Goal: Transaction & Acquisition: Register for event/course

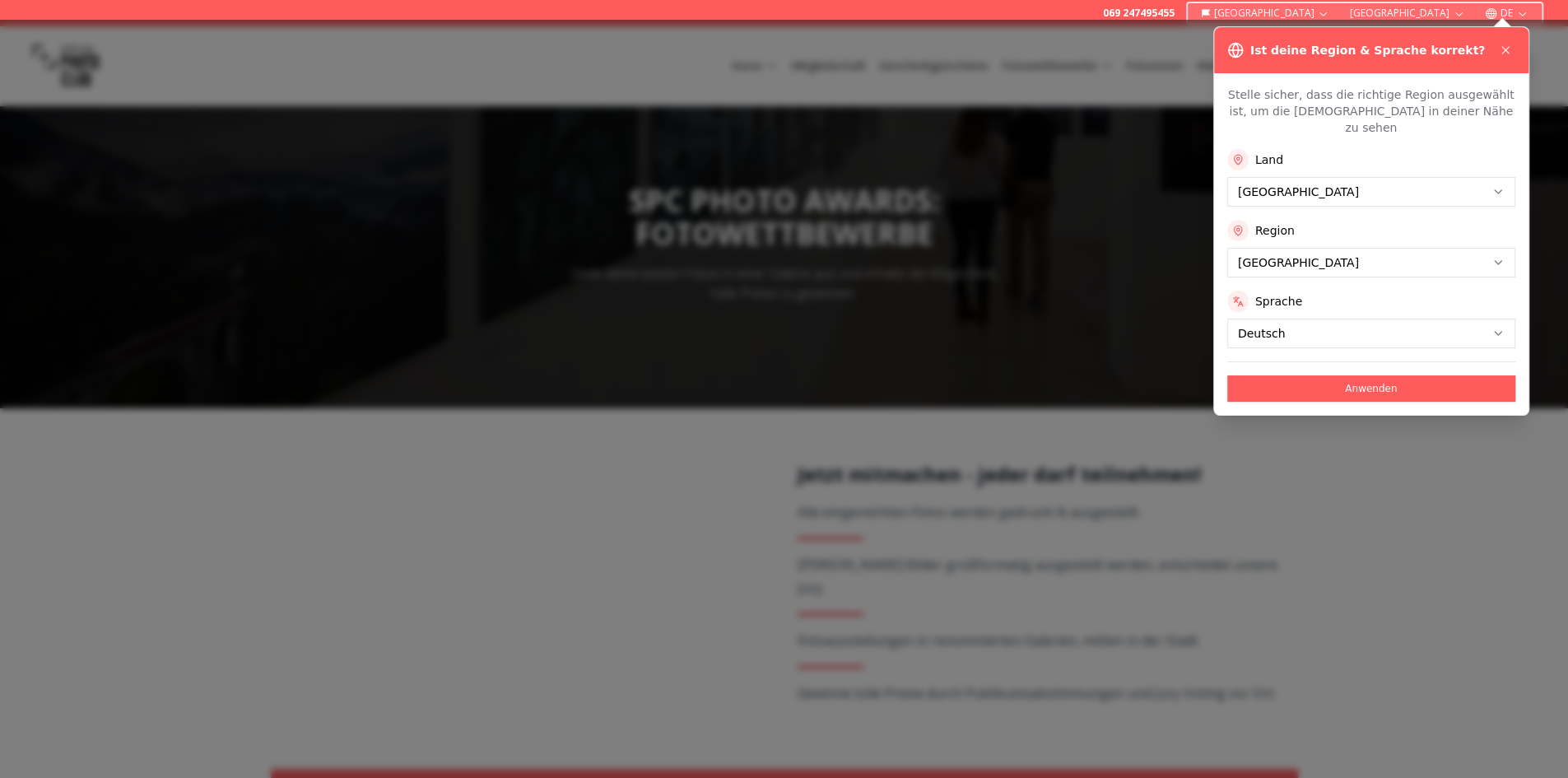
click at [1363, 375] on button "Anwenden" at bounding box center [1371, 389] width 288 height 27
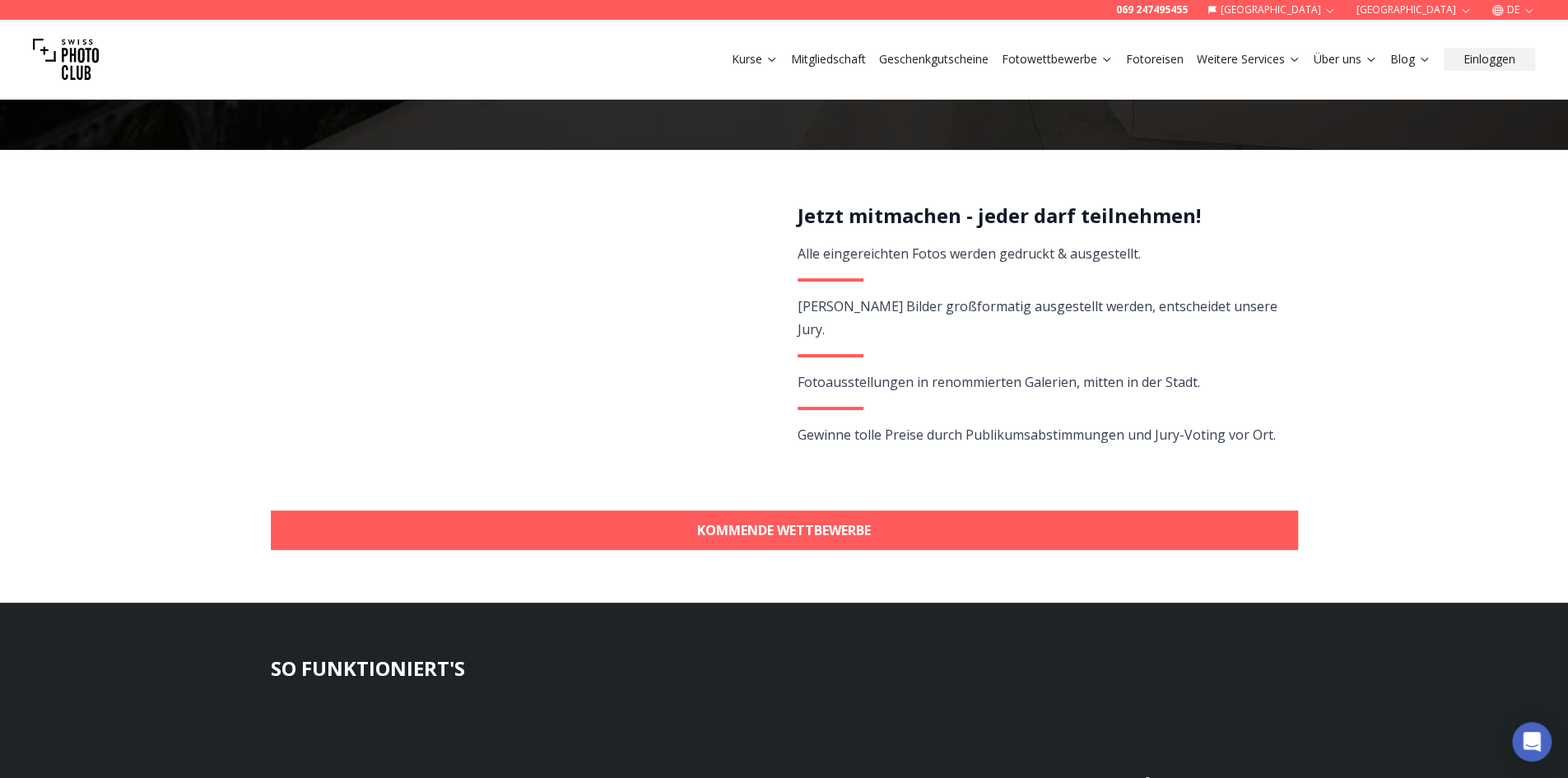
scroll to position [411, 0]
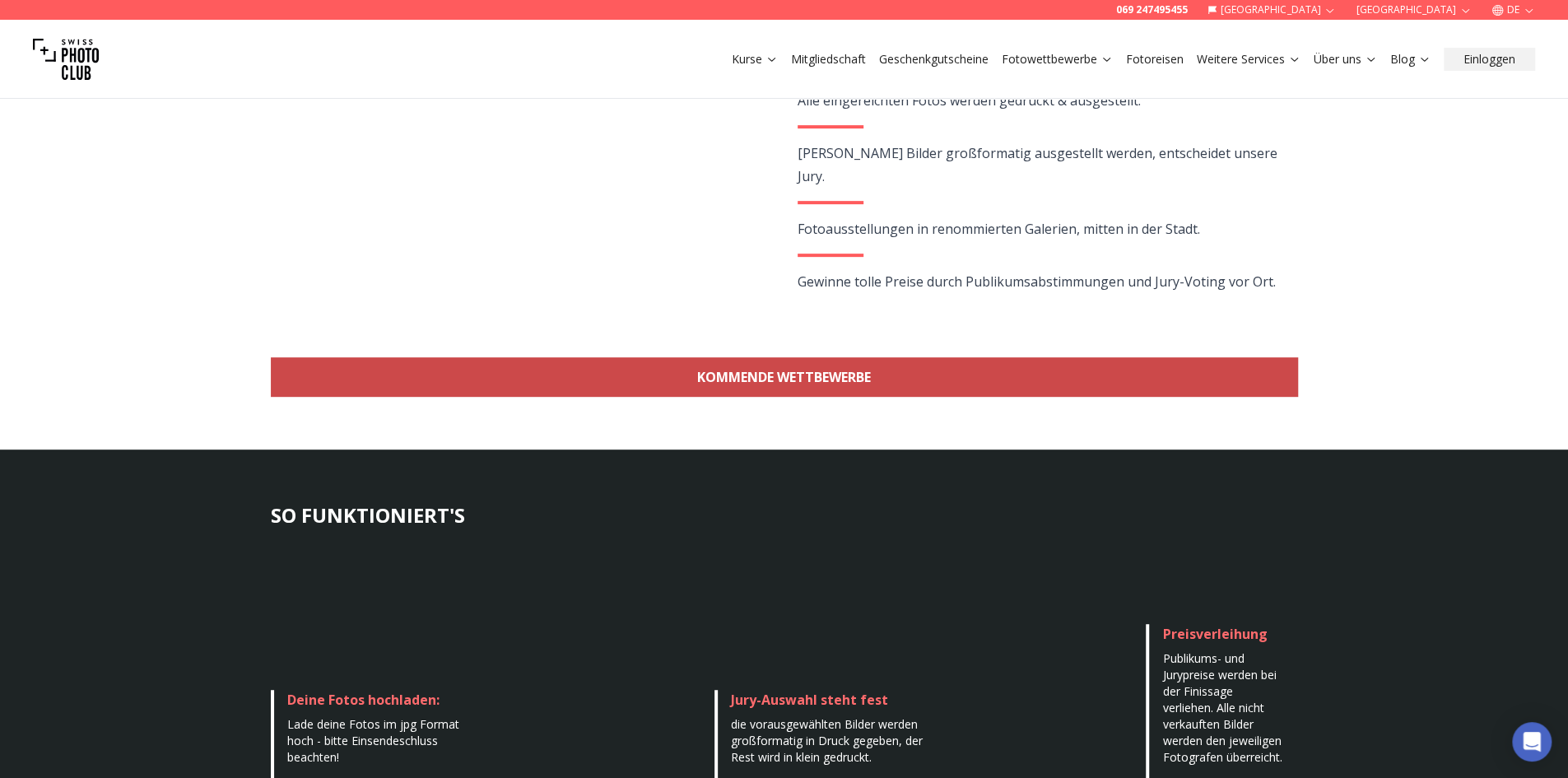
click at [1162, 389] on link "KOMMENDE WETTBEWERBE" at bounding box center [784, 376] width 1027 height 39
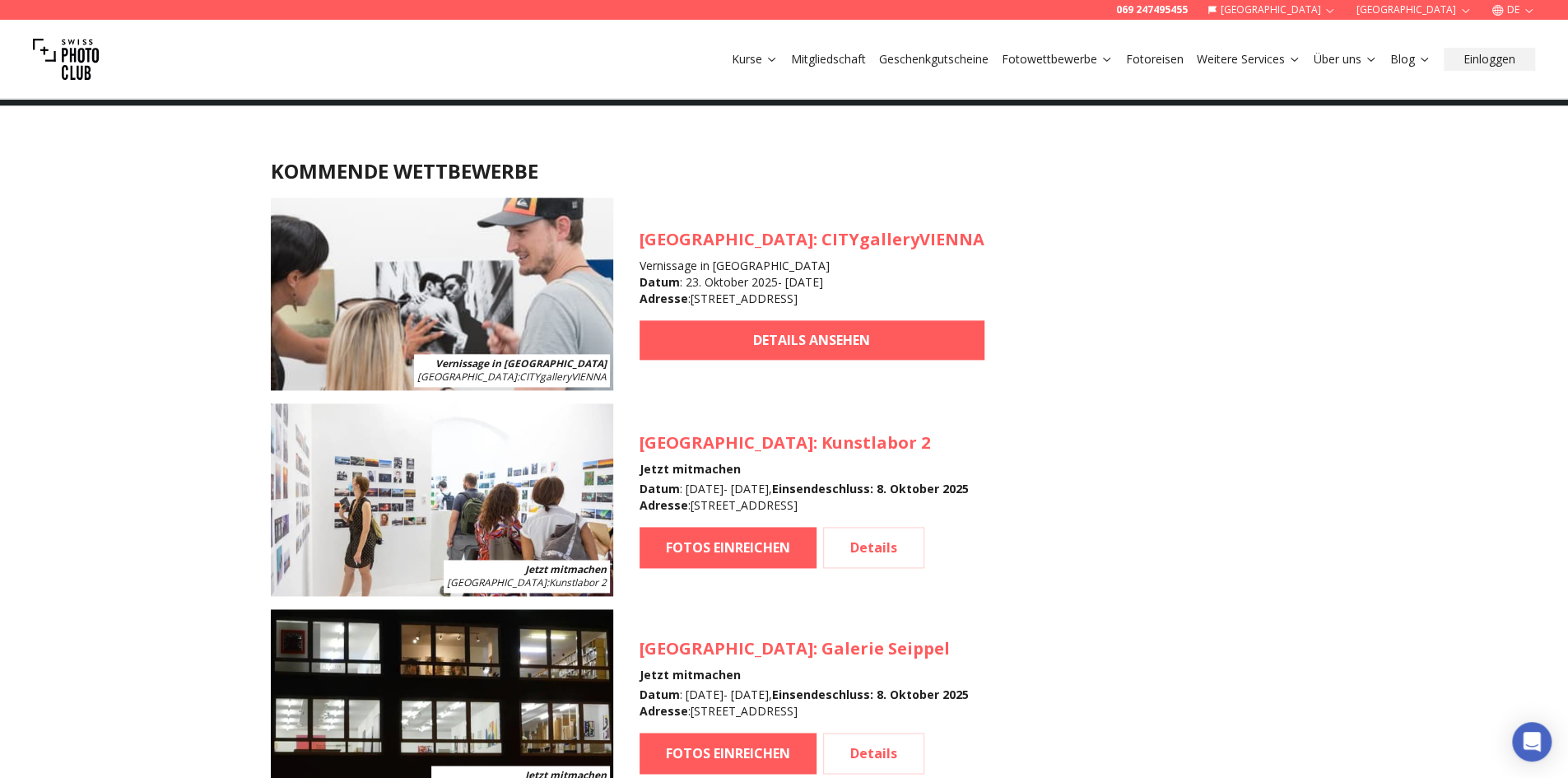
scroll to position [1549, 0]
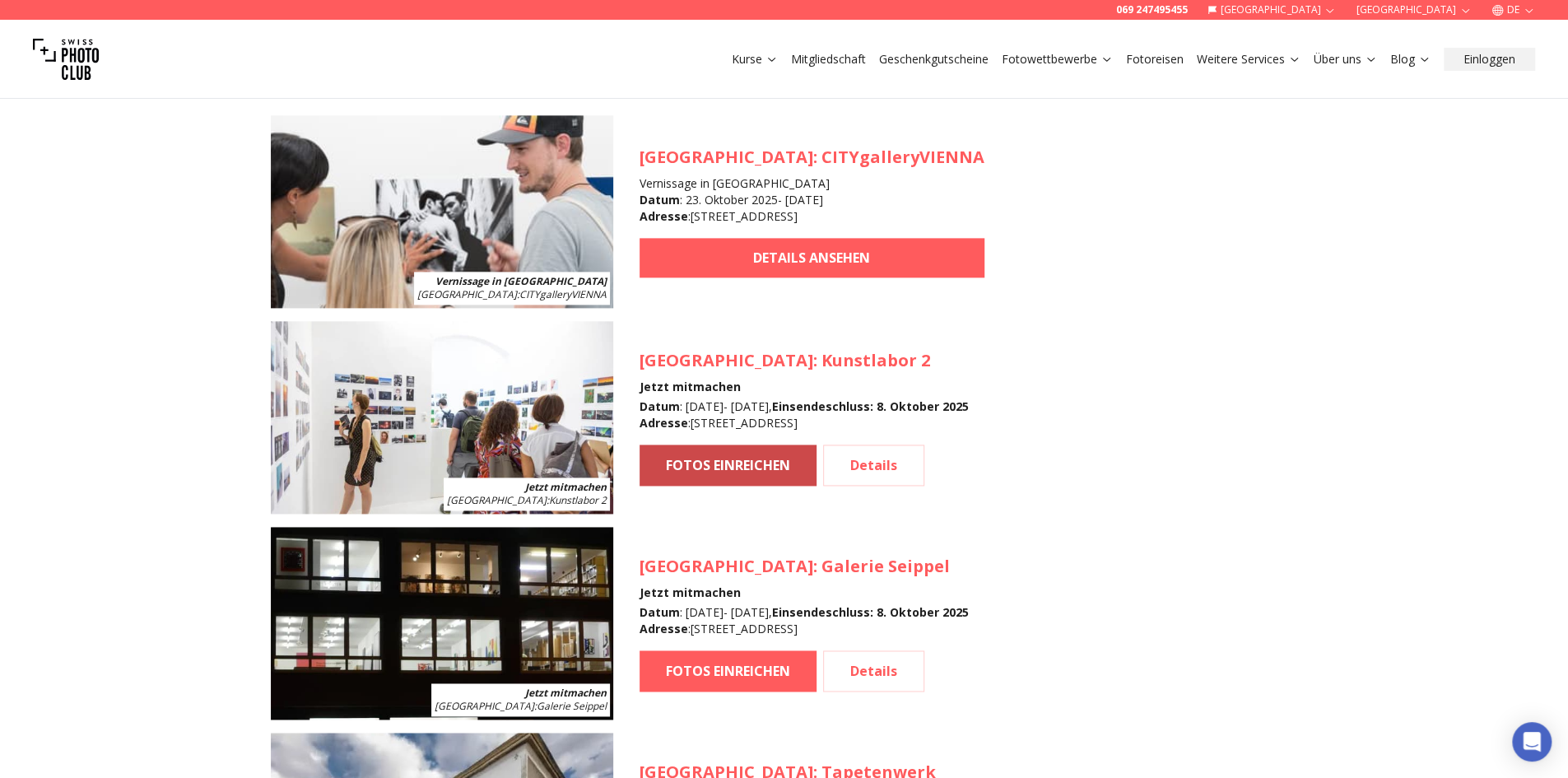
click at [714, 467] on link "FOTOS EINREICHEN" at bounding box center [728, 465] width 177 height 41
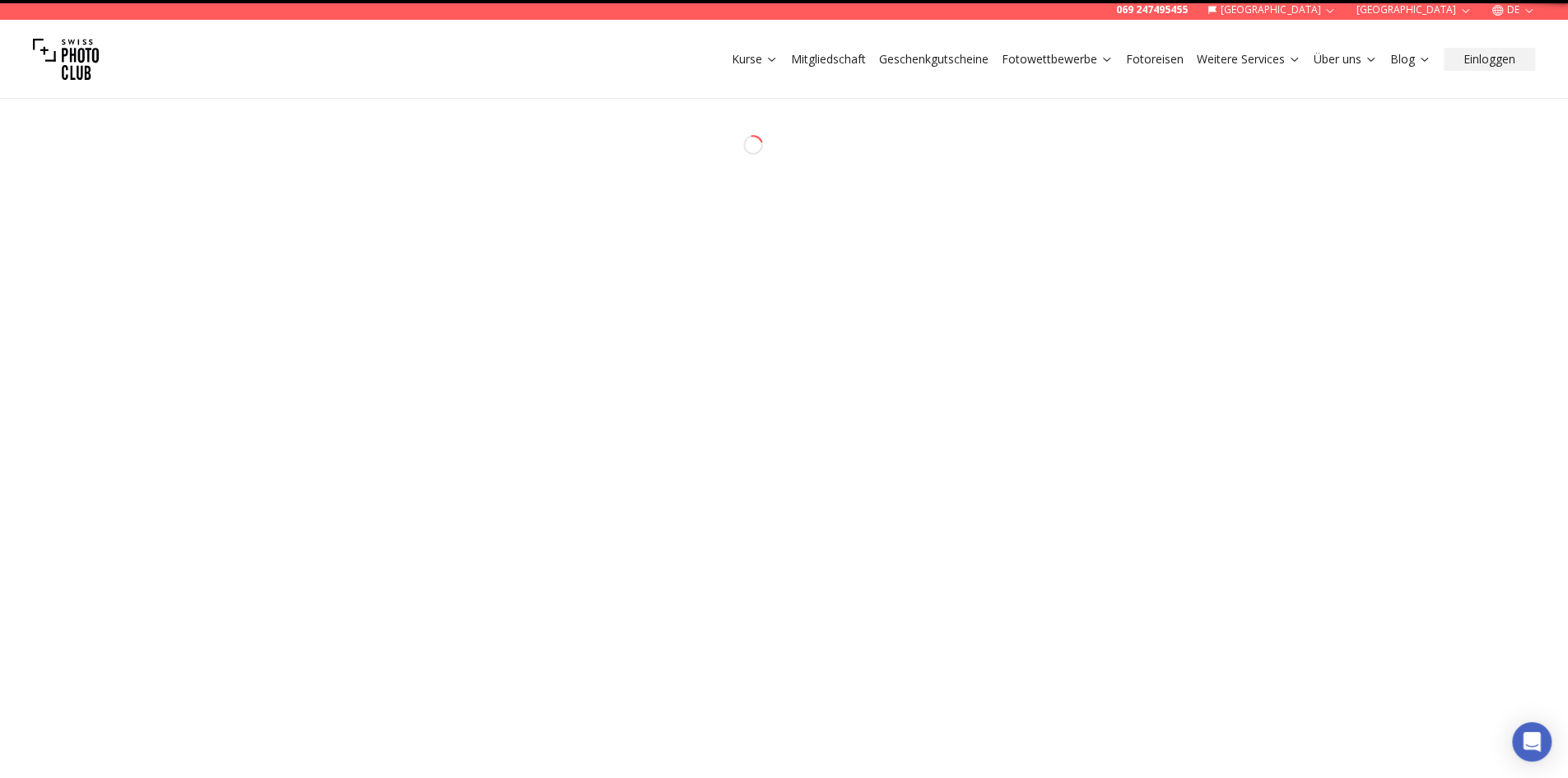
select select "*******"
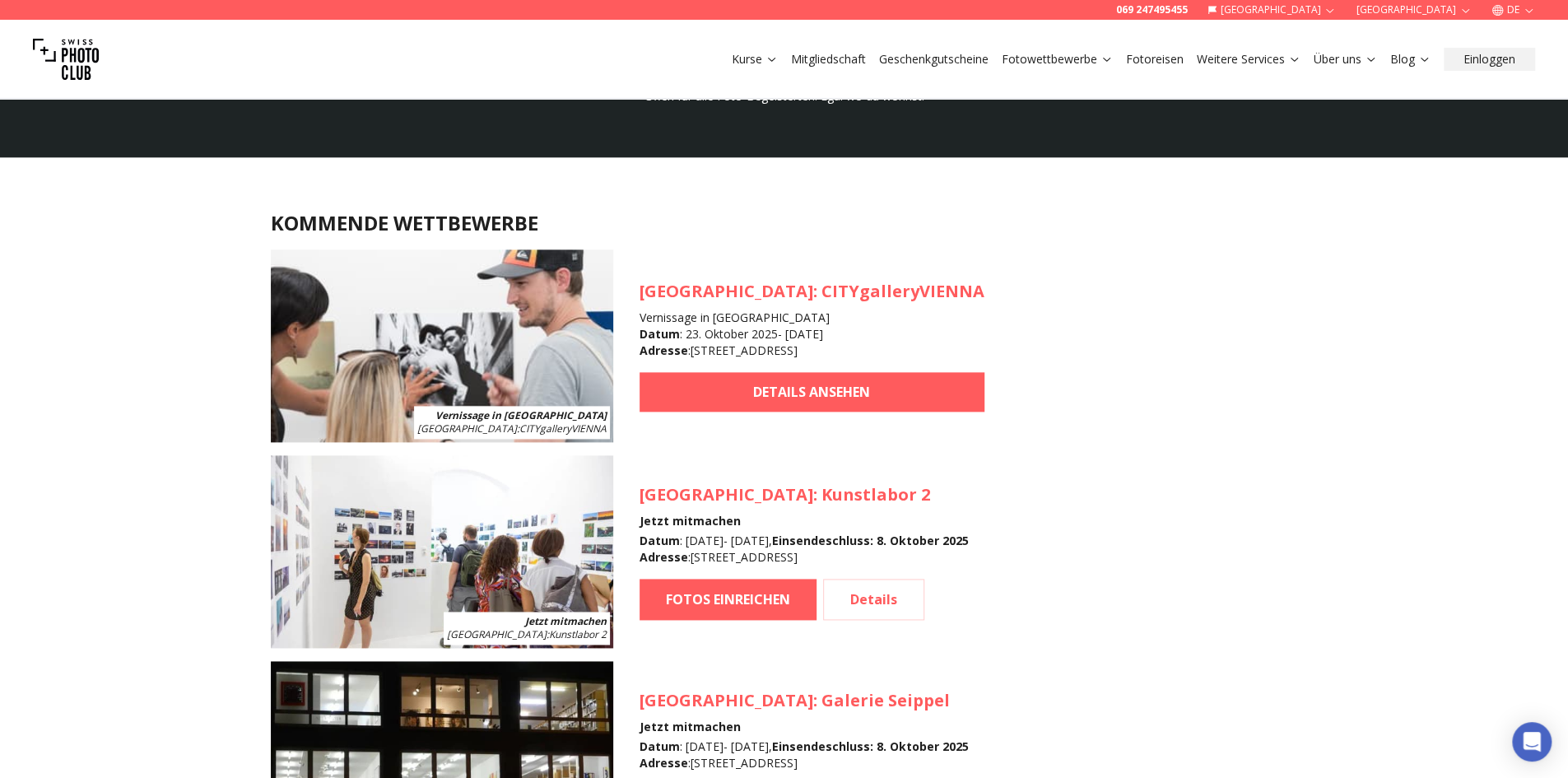
scroll to position [1466, 0]
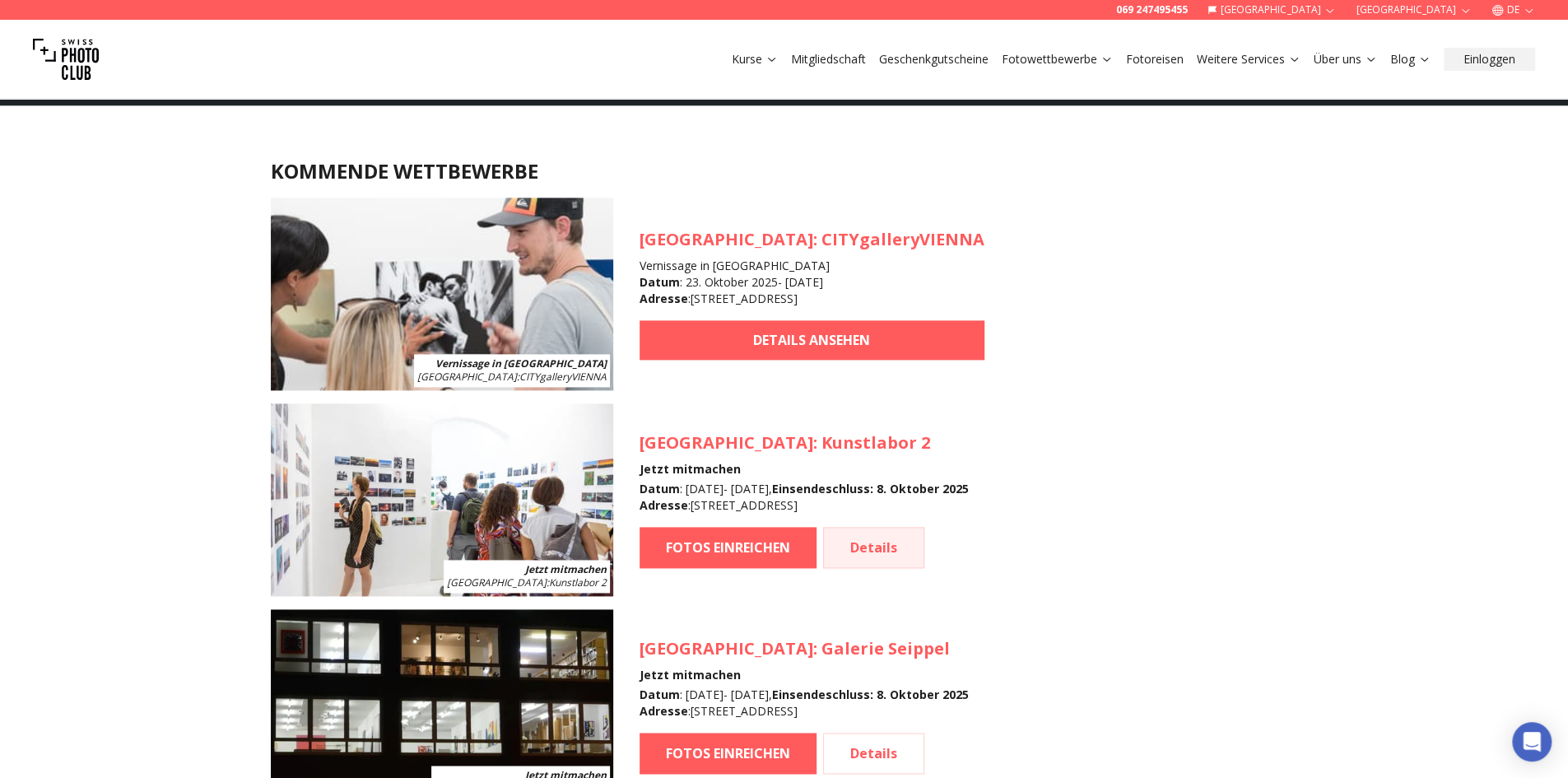
click at [902, 538] on link "Details" at bounding box center [873, 547] width 101 height 41
